Goal: Information Seeking & Learning: Find contact information

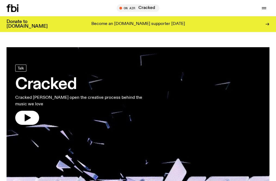
scroll to position [598, 0]
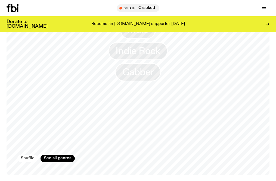
click at [31, 159] on button "Shuffle" at bounding box center [27, 159] width 20 height 8
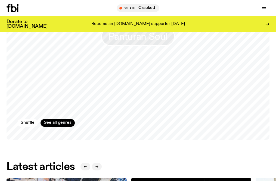
scroll to position [646, 0]
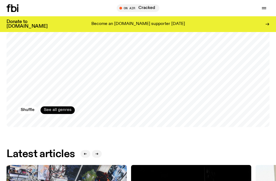
click at [55, 111] on link "See all genres" at bounding box center [58, 111] width 34 height 8
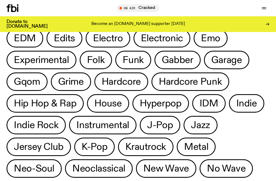
scroll to position [128, 0]
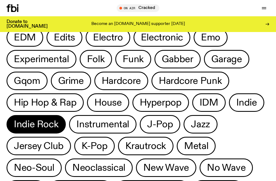
click at [51, 124] on span "Indie Rock" at bounding box center [36, 124] width 45 height 11
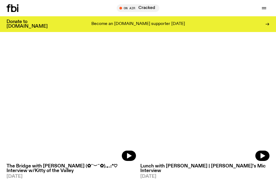
scroll to position [89, 0]
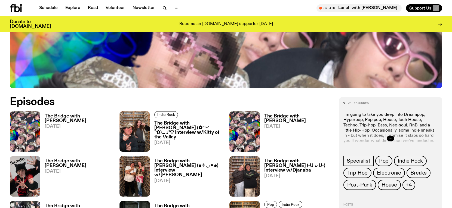
scroll to position [325, 0]
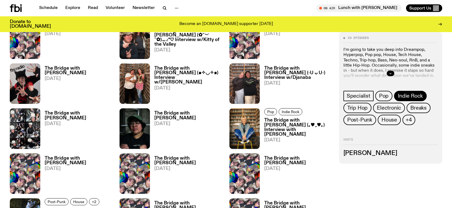
click at [276, 96] on span "Indie Rock" at bounding box center [410, 96] width 25 height 6
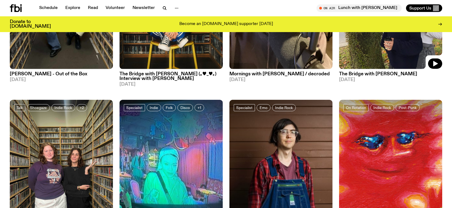
scroll to position [317, 0]
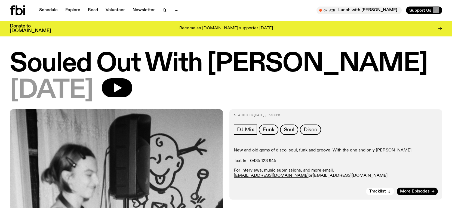
drag, startPoint x: 330, startPoint y: 175, endPoint x: 284, endPoint y: 175, distance: 46.0
click at [284, 175] on p "For interviews, music submissions, and more email: stephenferris@me.com or izzy…" at bounding box center [336, 173] width 204 height 10
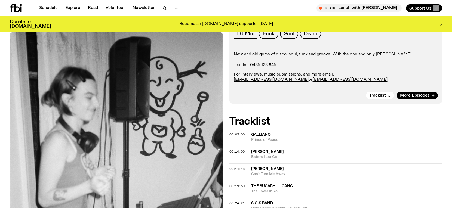
scroll to position [109, 0]
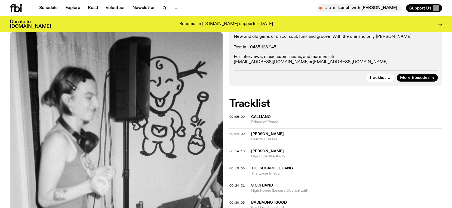
copy p "or izzypage4@gmail.com"
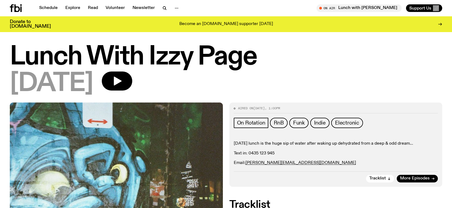
scroll to position [2, 0]
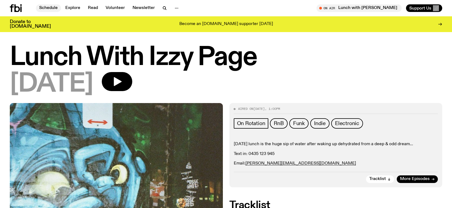
click at [46, 9] on link "Schedule" at bounding box center [48, 8] width 25 height 8
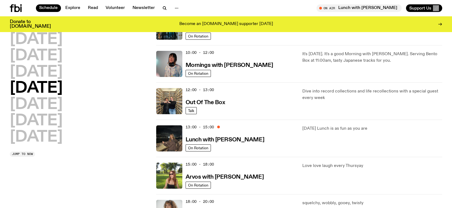
scroll to position [77, 0]
